Goal: Task Accomplishment & Management: Use online tool/utility

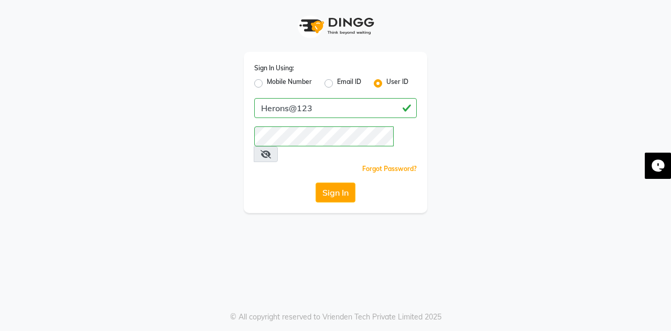
click at [271, 150] on icon at bounding box center [266, 154] width 10 height 8
click at [328, 182] on button "Sign In" at bounding box center [336, 192] width 40 height 20
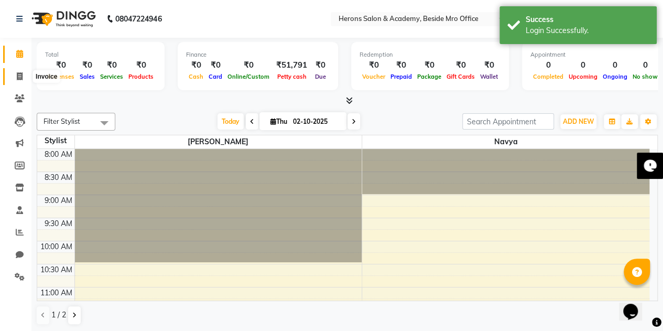
click at [19, 71] on span at bounding box center [19, 77] width 18 height 12
select select "7758"
select select "service"
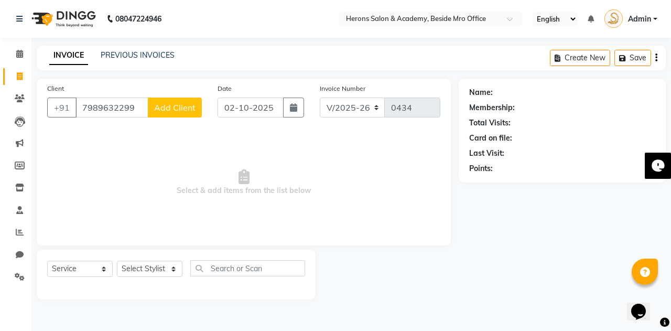
type input "7989632299"
click at [170, 107] on span "Add Client" at bounding box center [174, 107] width 41 height 10
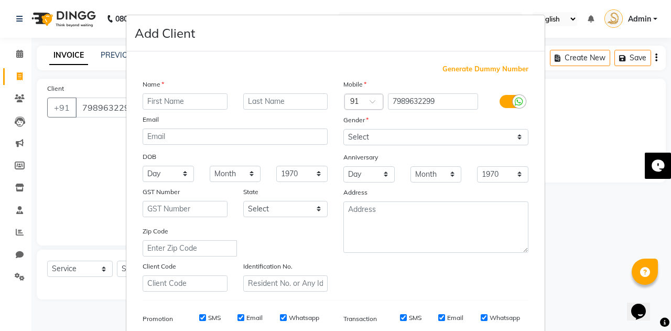
click at [169, 101] on input "text" at bounding box center [185, 101] width 85 height 16
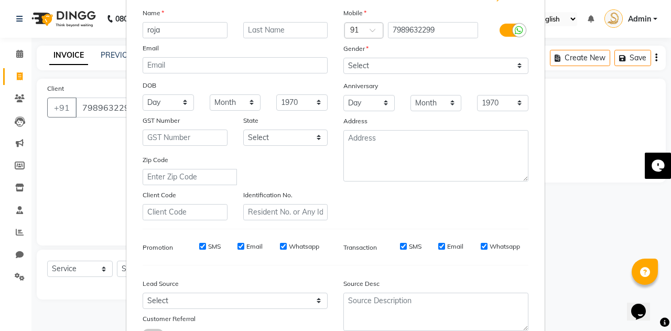
scroll to position [151, 0]
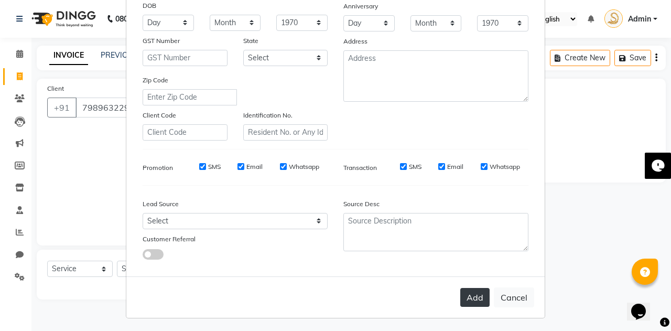
type input "roja"
click at [474, 295] on button "Add" at bounding box center [474, 297] width 29 height 19
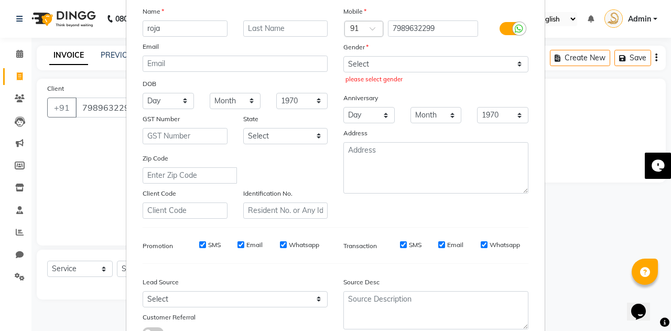
scroll to position [0, 0]
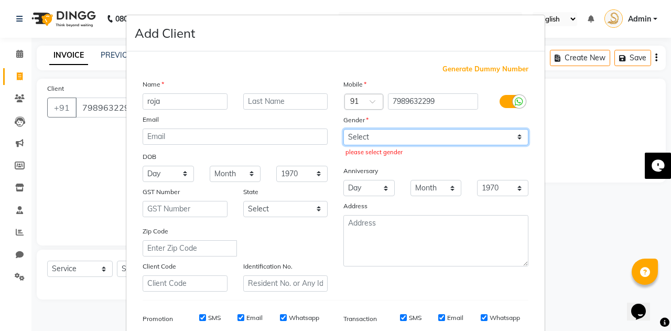
click at [386, 143] on select "Select [DEMOGRAPHIC_DATA] [DEMOGRAPHIC_DATA] Other Prefer Not To Say" at bounding box center [435, 137] width 185 height 16
select select "[DEMOGRAPHIC_DATA]"
click at [343, 129] on select "Select [DEMOGRAPHIC_DATA] [DEMOGRAPHIC_DATA] Other Prefer Not To Say" at bounding box center [435, 137] width 185 height 16
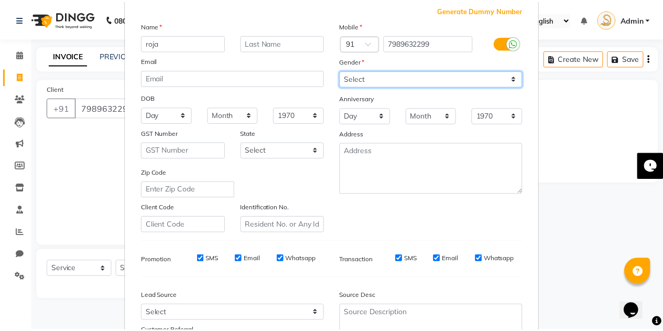
scroll to position [151, 0]
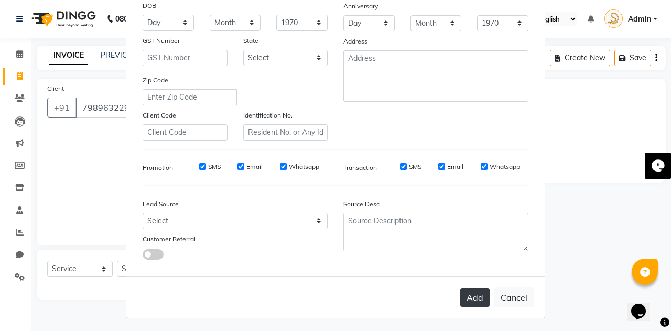
click at [472, 291] on button "Add" at bounding box center [474, 297] width 29 height 19
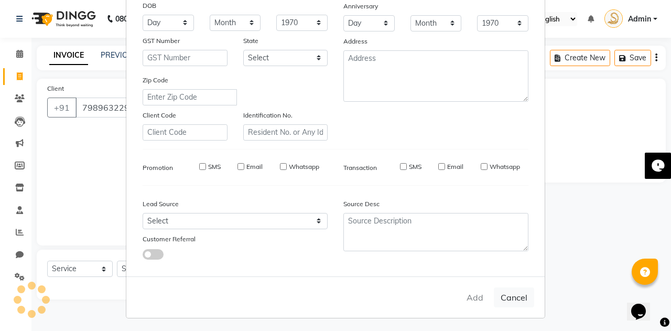
select select
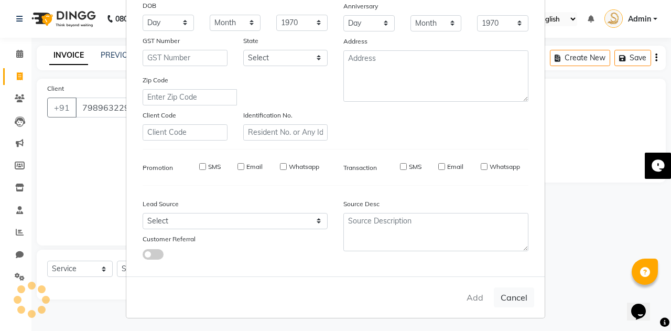
select select
checkbox input "false"
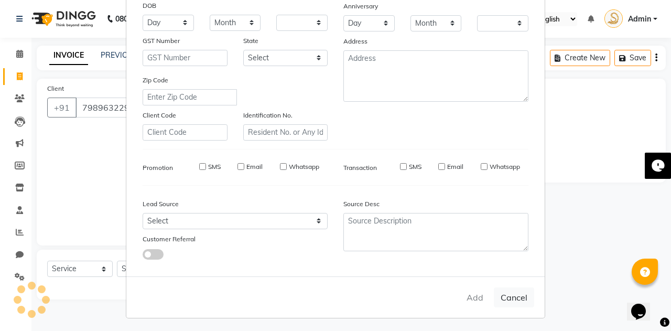
checkbox input "false"
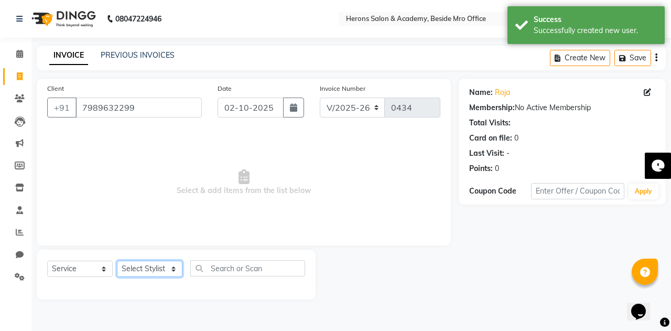
click at [132, 265] on select "Select Stylist Navya [PERSON_NAME] [PERSON_NAME]" at bounding box center [150, 269] width 66 height 16
select select "93032"
click at [117, 261] on select "Select Stylist Navya [PERSON_NAME] [PERSON_NAME]" at bounding box center [150, 269] width 66 height 16
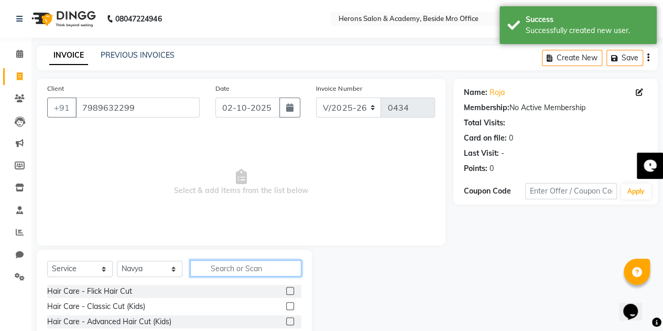
click at [221, 266] on input "text" at bounding box center [245, 268] width 111 height 16
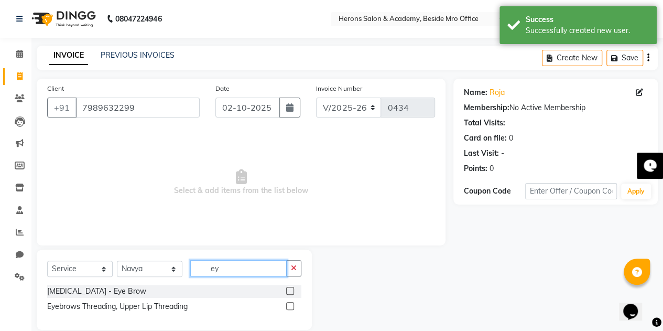
type input "ey"
click at [288, 285] on div at bounding box center [293, 291] width 15 height 13
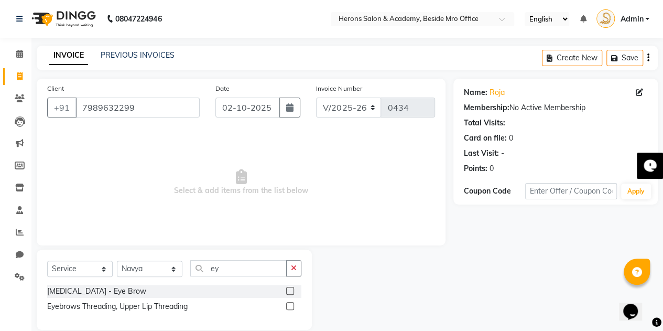
click at [289, 292] on label at bounding box center [290, 291] width 8 height 8
click at [289, 292] on input "checkbox" at bounding box center [289, 291] width 7 height 7
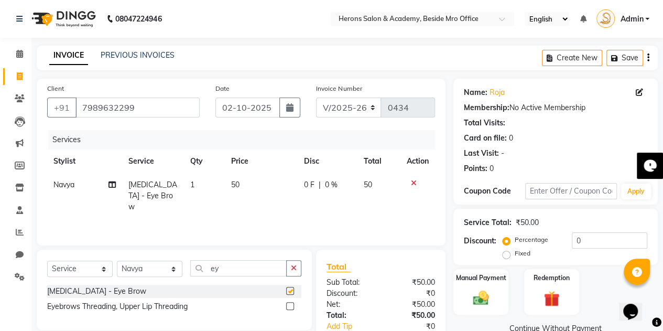
checkbox input "false"
click at [294, 266] on icon "button" at bounding box center [294, 267] width 6 height 7
type input "fo"
click at [289, 290] on label at bounding box center [290, 291] width 8 height 8
click at [289, 290] on input "checkbox" at bounding box center [289, 291] width 7 height 7
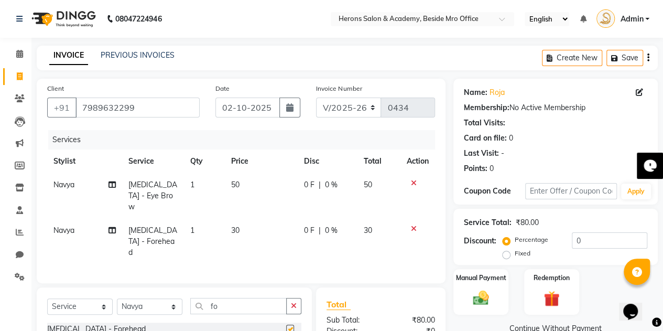
checkbox input "false"
click at [493, 284] on div "Manual Payment" at bounding box center [480, 292] width 57 height 48
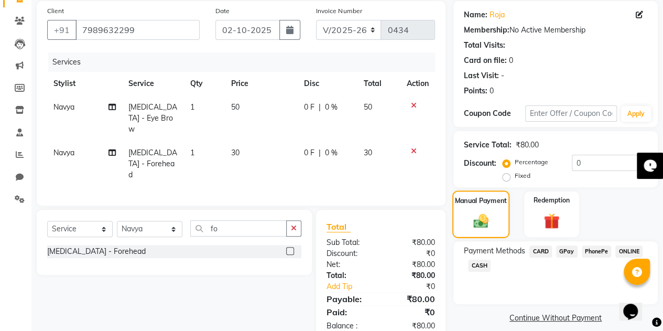
scroll to position [89, 0]
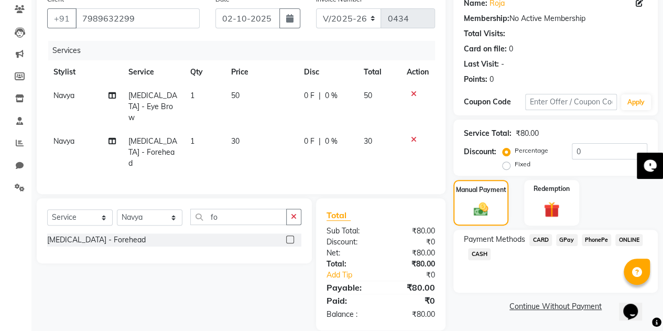
click at [475, 250] on span "CASH" at bounding box center [479, 254] width 23 height 12
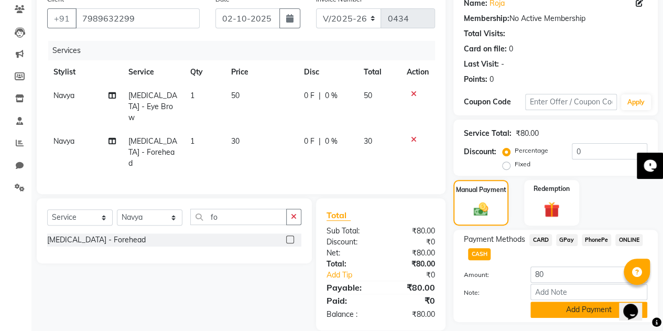
click at [591, 305] on button "Add Payment" at bounding box center [588, 309] width 117 height 16
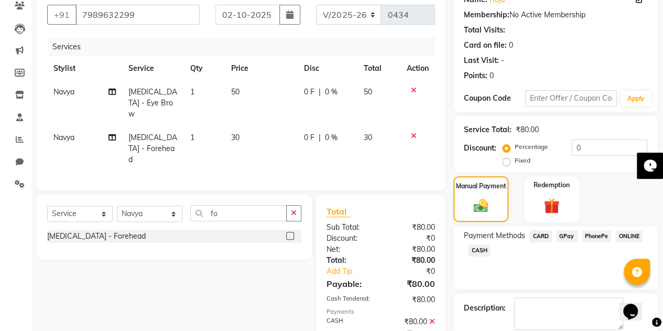
scroll to position [146, 0]
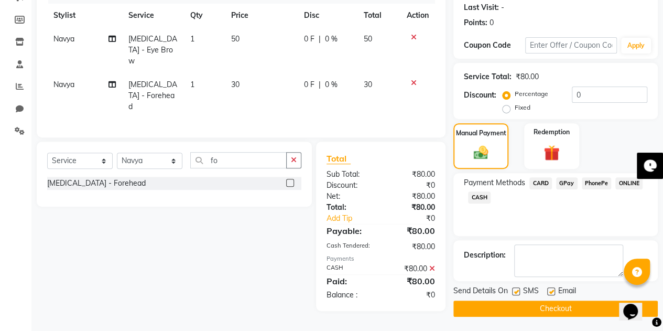
click at [552, 306] on button "Checkout" at bounding box center [555, 308] width 204 height 16
